Goal: Task Accomplishment & Management: Use online tool/utility

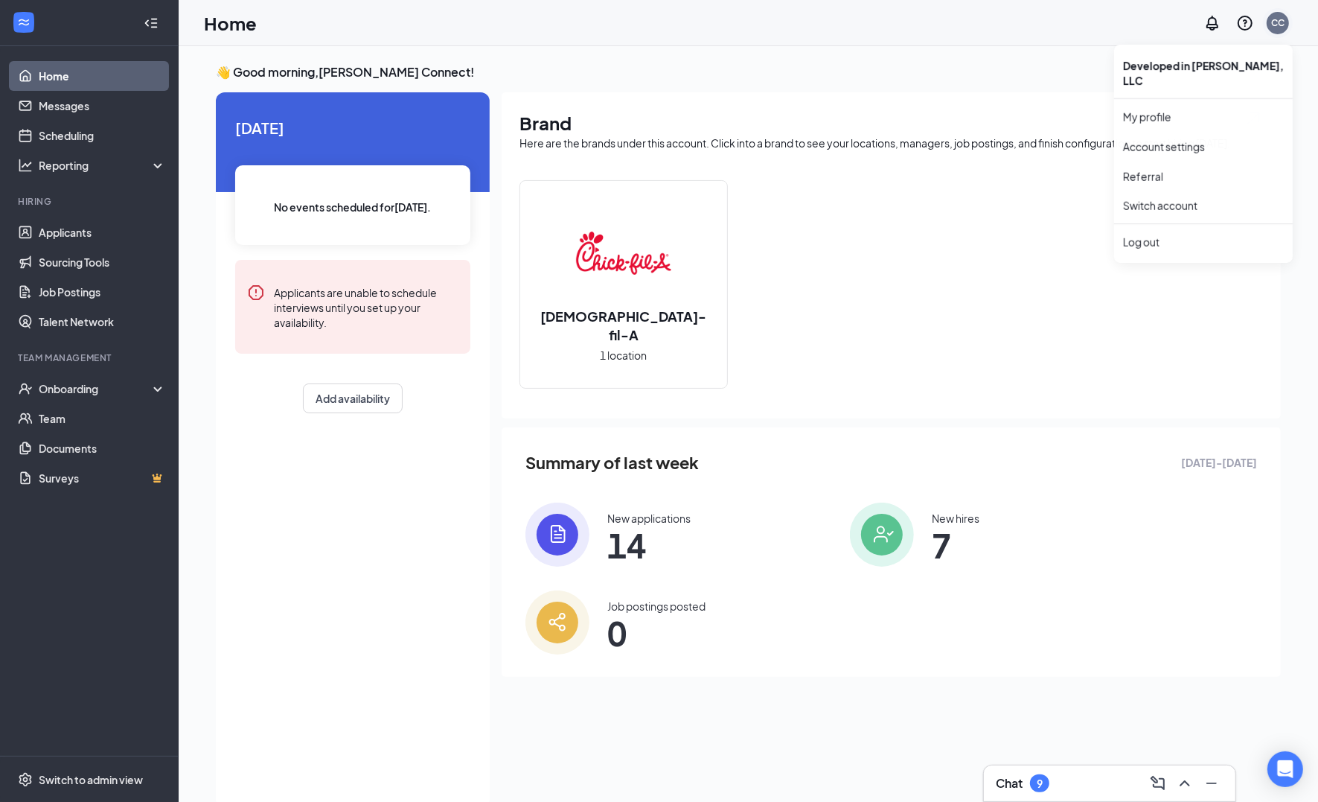
click at [1272, 16] on div "CC" at bounding box center [1277, 22] width 13 height 13
click at [1164, 199] on link "Switch account" at bounding box center [1160, 205] width 74 height 13
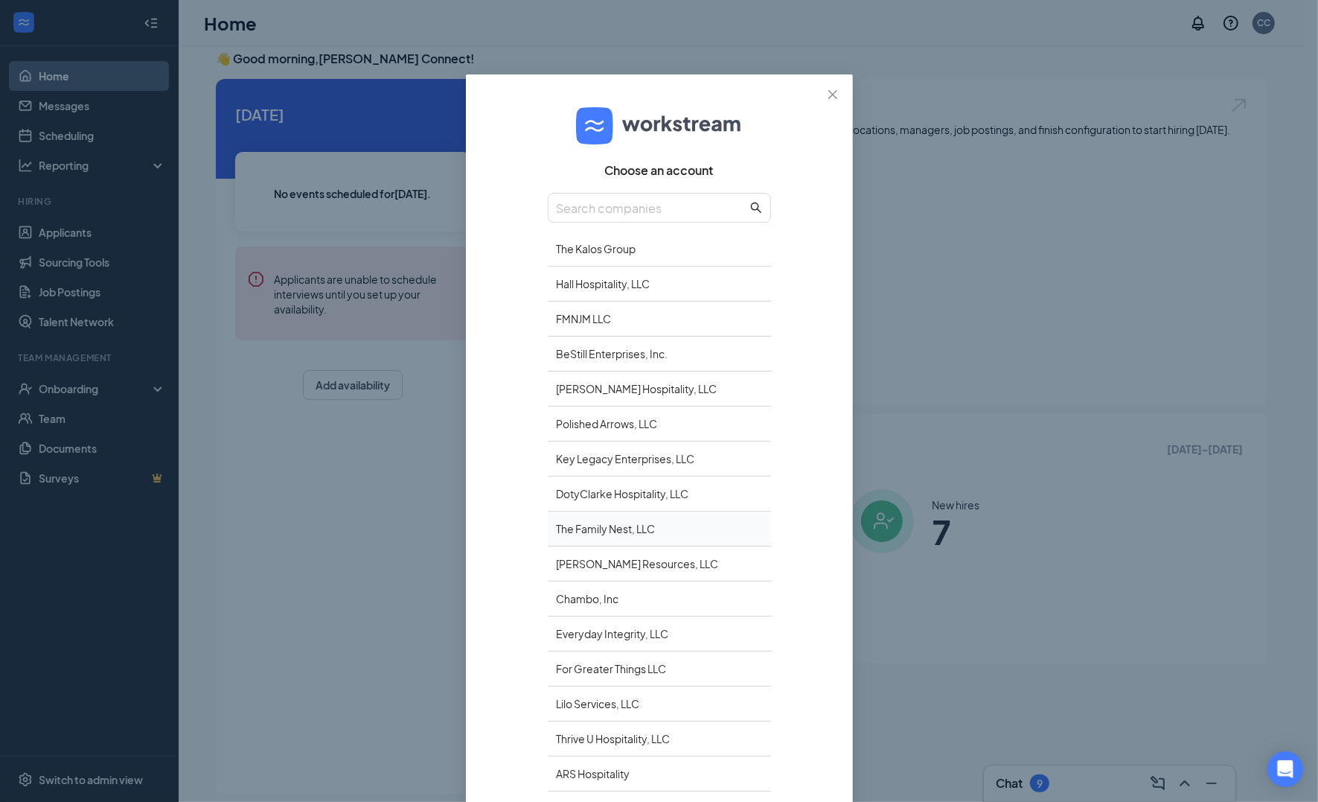
click at [611, 528] on div "The Family Nest, LLC" at bounding box center [659, 528] width 223 height 35
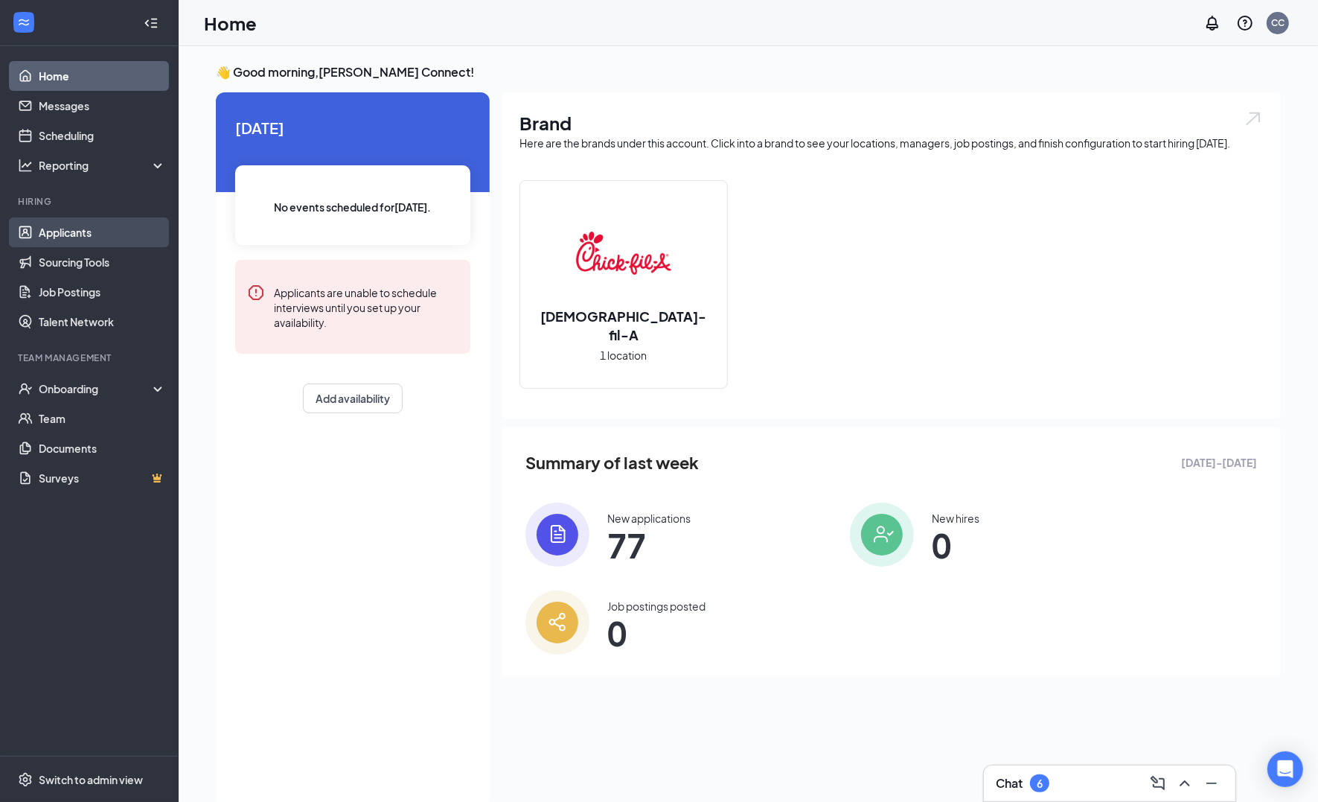
click at [101, 234] on link "Applicants" at bounding box center [102, 232] width 127 height 30
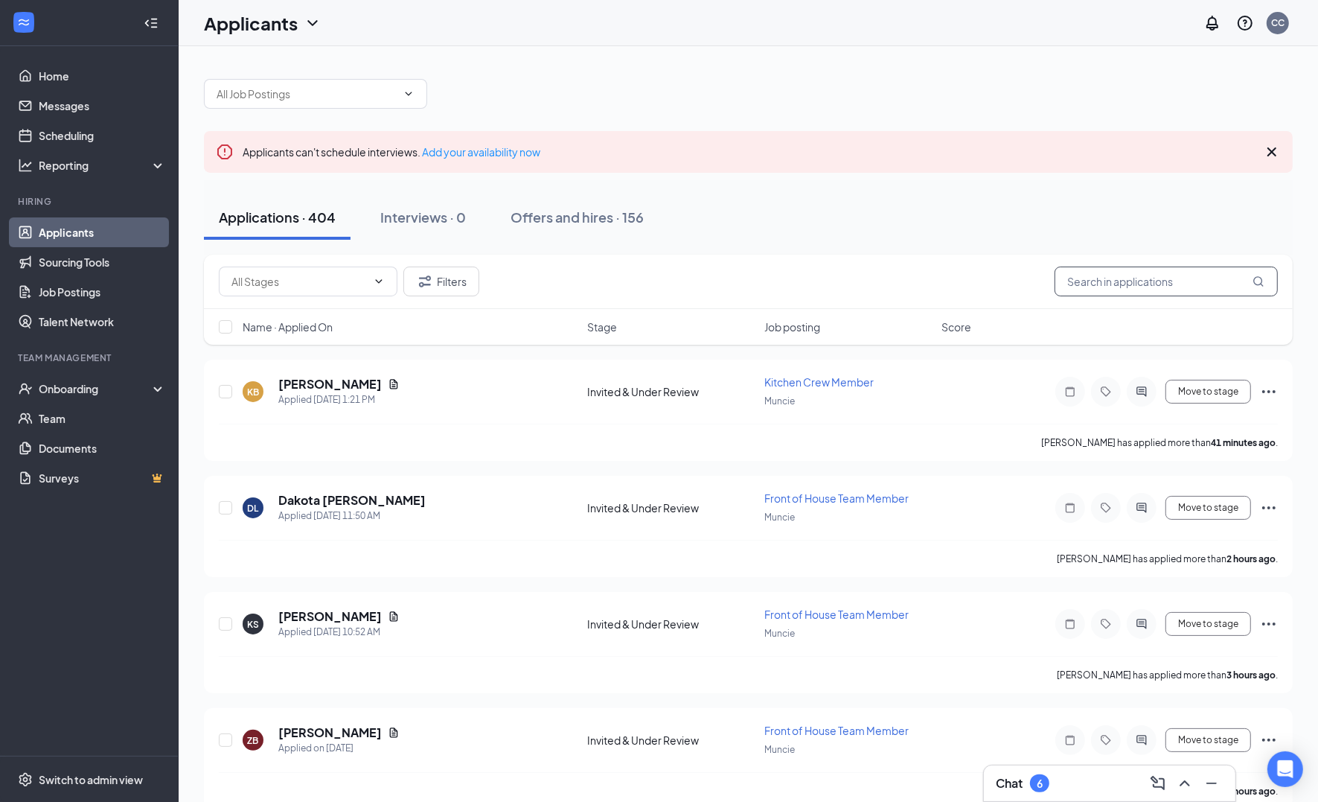
click at [1126, 272] on input "text" at bounding box center [1166, 281] width 223 height 30
paste input "[PERSON_NAME] [PERSON_NAME]"
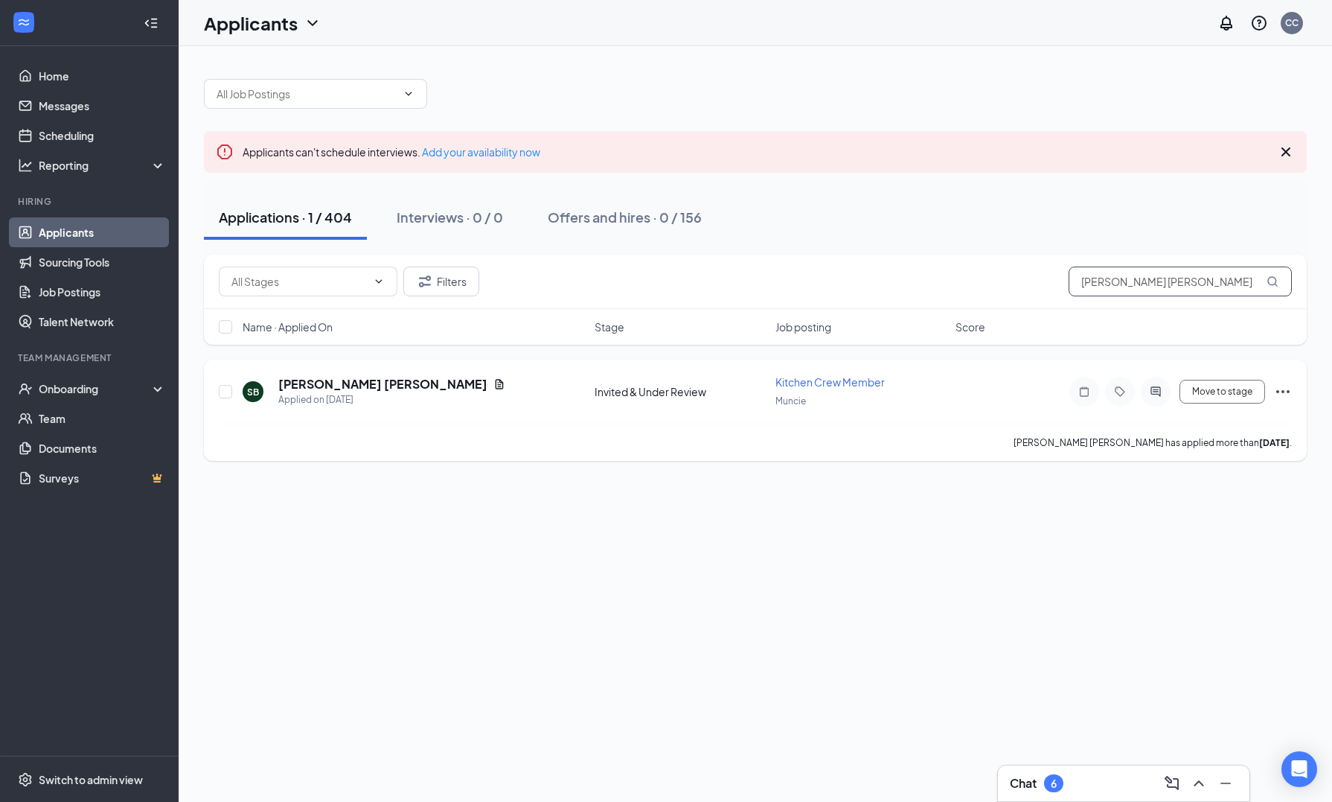
type input "[PERSON_NAME] [PERSON_NAME]"
click at [350, 383] on h5 "[PERSON_NAME] [PERSON_NAME]" at bounding box center [382, 384] width 209 height 16
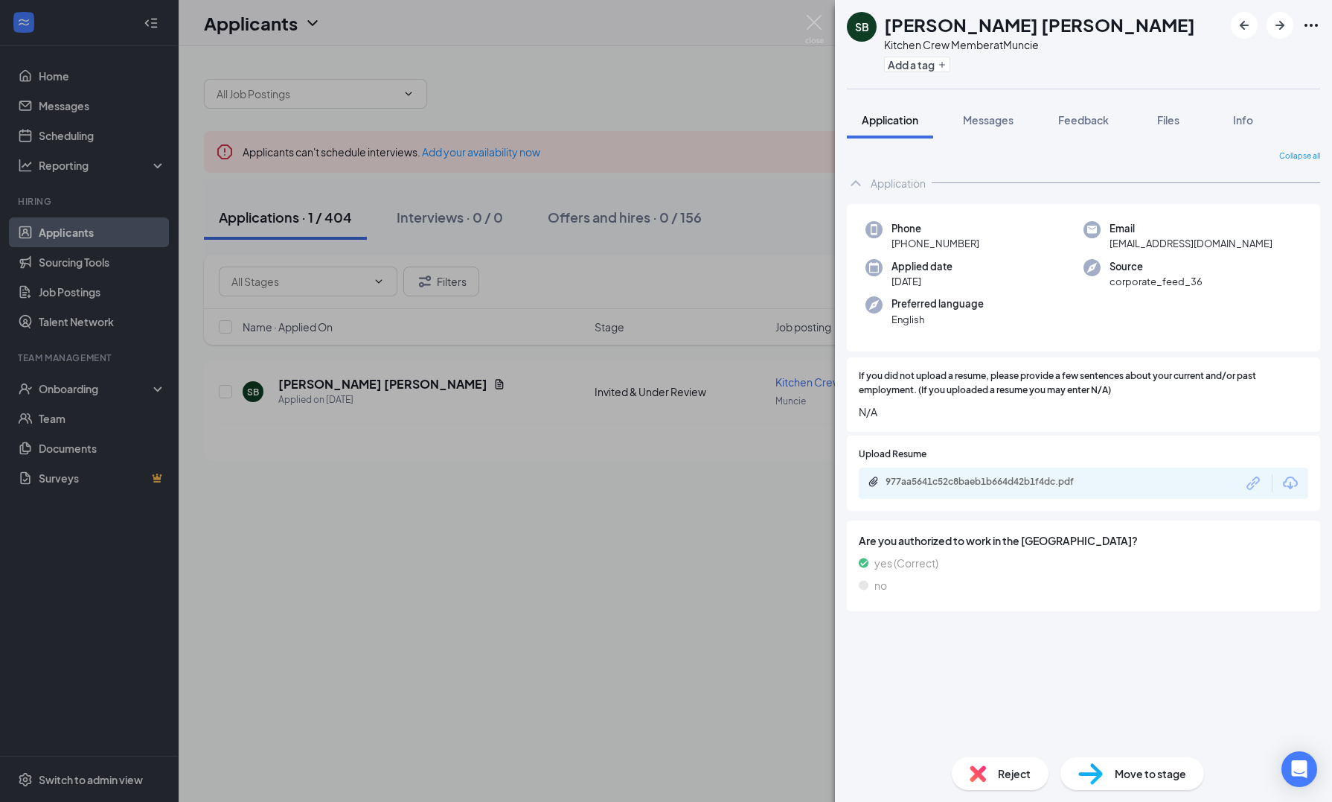
click at [1280, 485] on div at bounding box center [1272, 483] width 54 height 18
click at [1285, 485] on icon "Download" at bounding box center [1290, 482] width 15 height 13
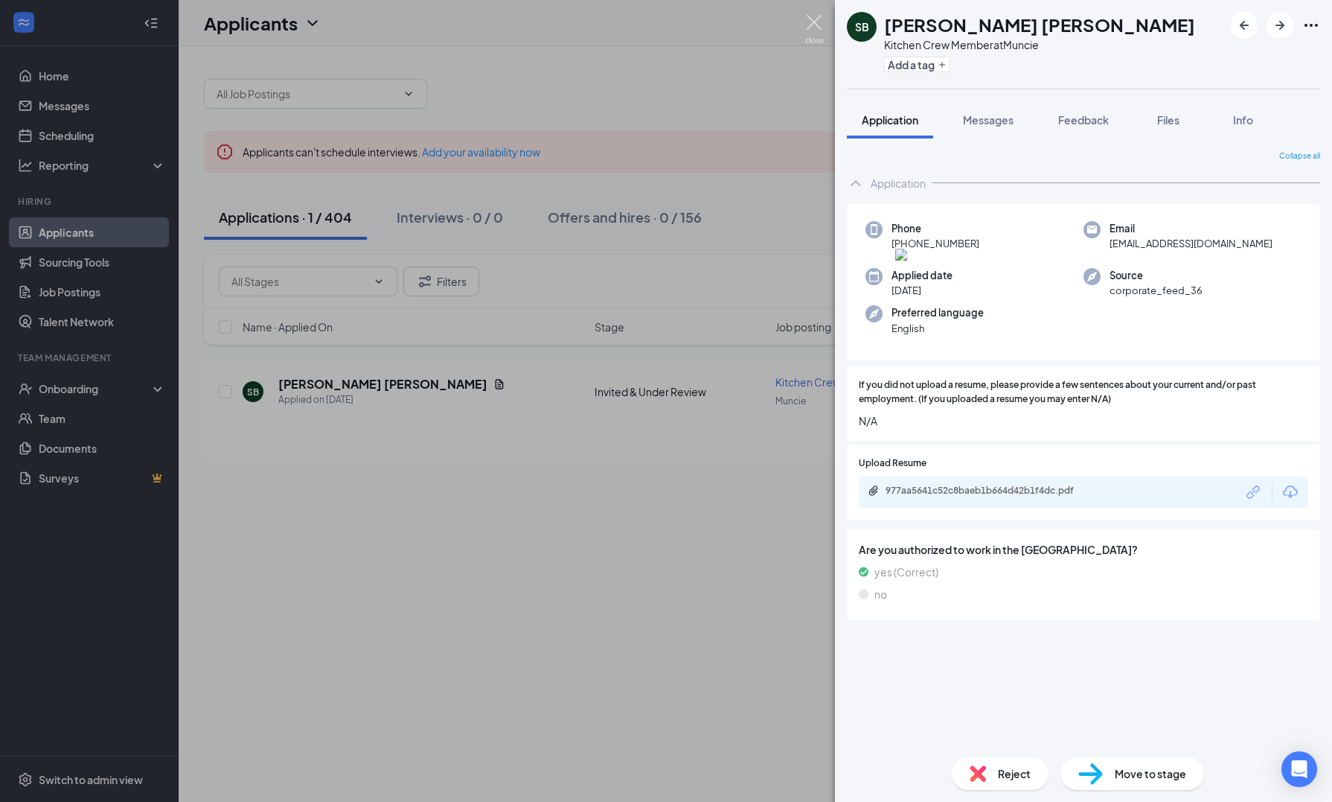
click at [817, 24] on img at bounding box center [814, 29] width 19 height 29
